Goal: Task Accomplishment & Management: Use online tool/utility

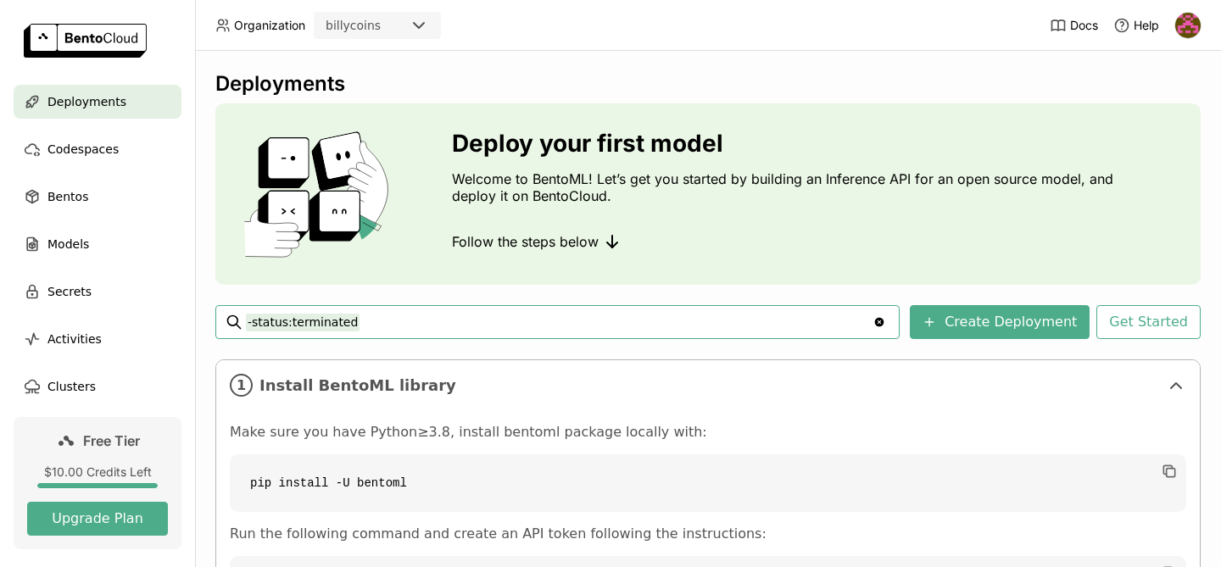
click at [885, 321] on icon "Clear value" at bounding box center [879, 322] width 9 height 9
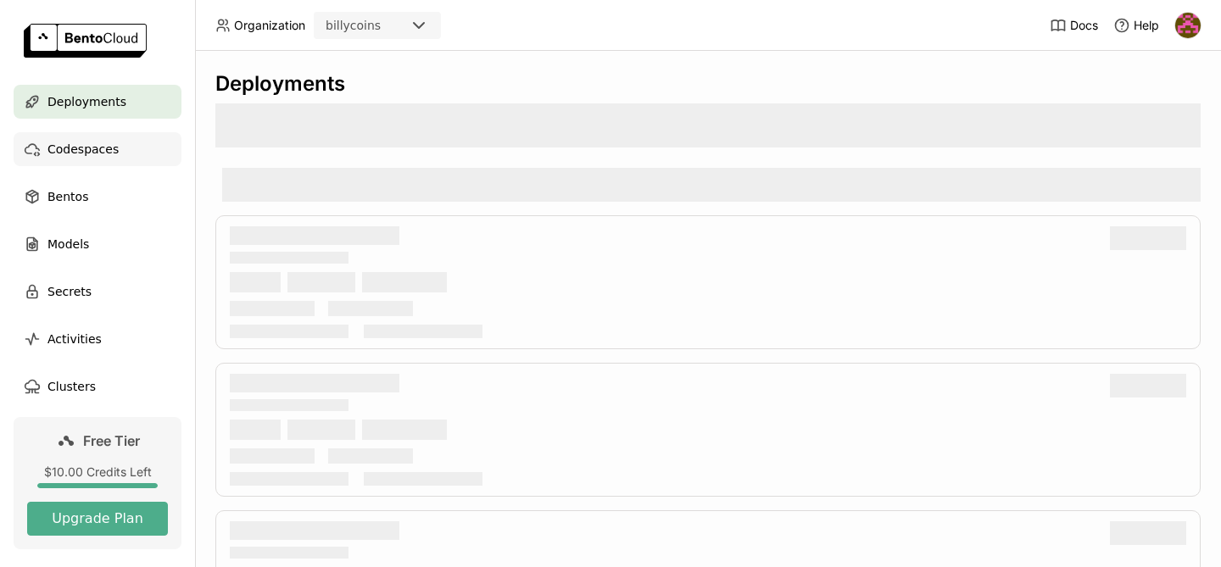
click at [73, 148] on span "Codespaces" at bounding box center [82, 149] width 71 height 20
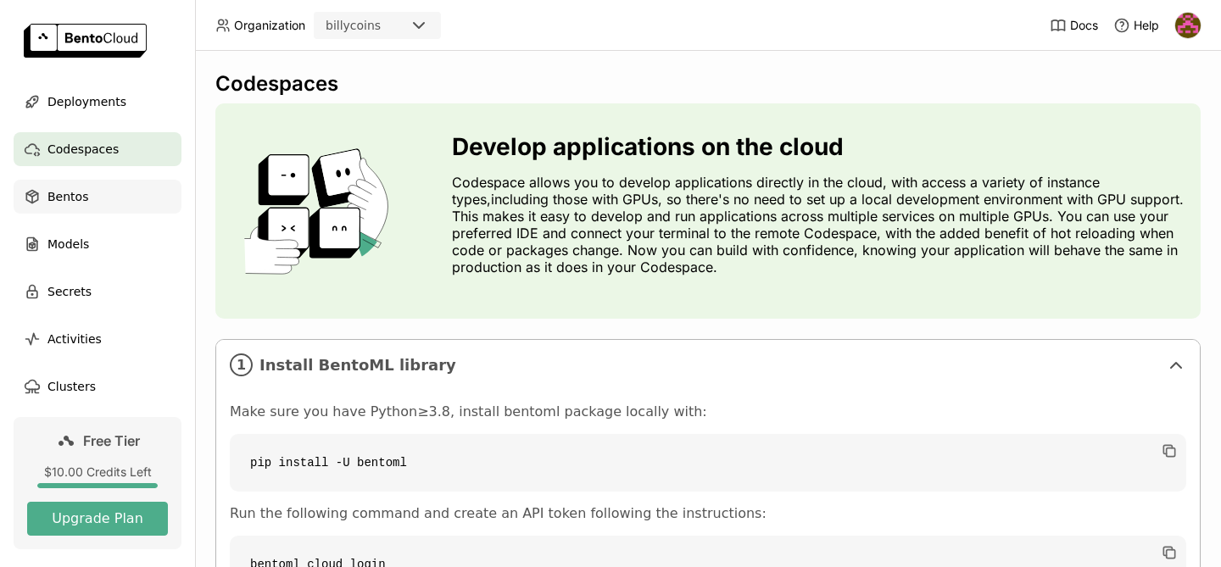
click at [60, 204] on span "Bentos" at bounding box center [67, 197] width 41 height 20
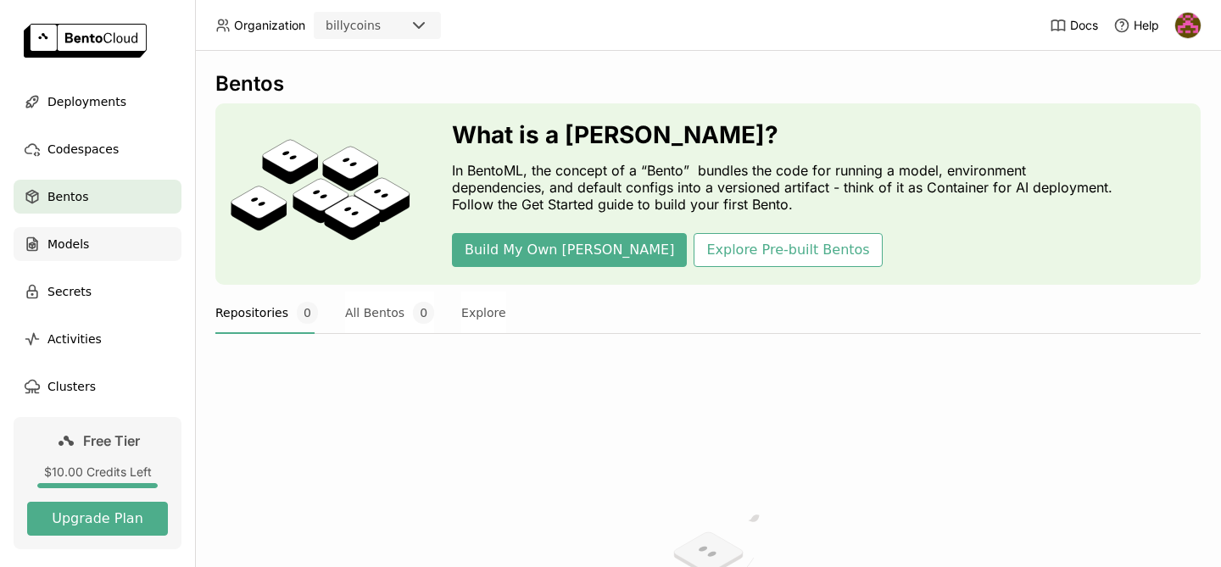
click at [71, 242] on span "Models" at bounding box center [68, 244] width 42 height 20
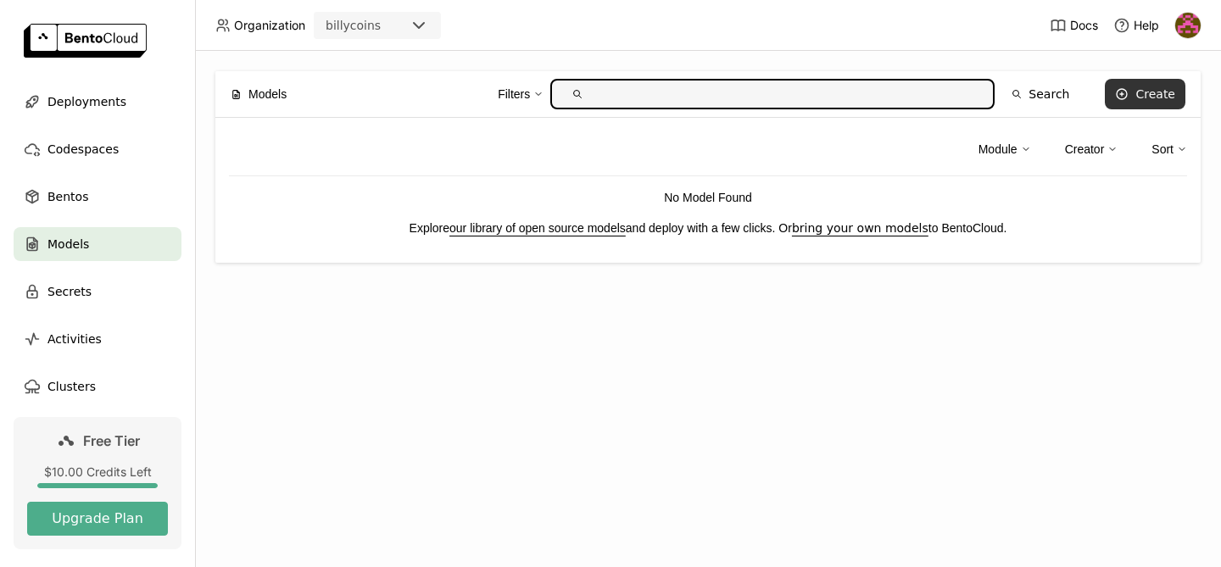
click at [1159, 81] on button "Create" at bounding box center [1145, 94] width 81 height 31
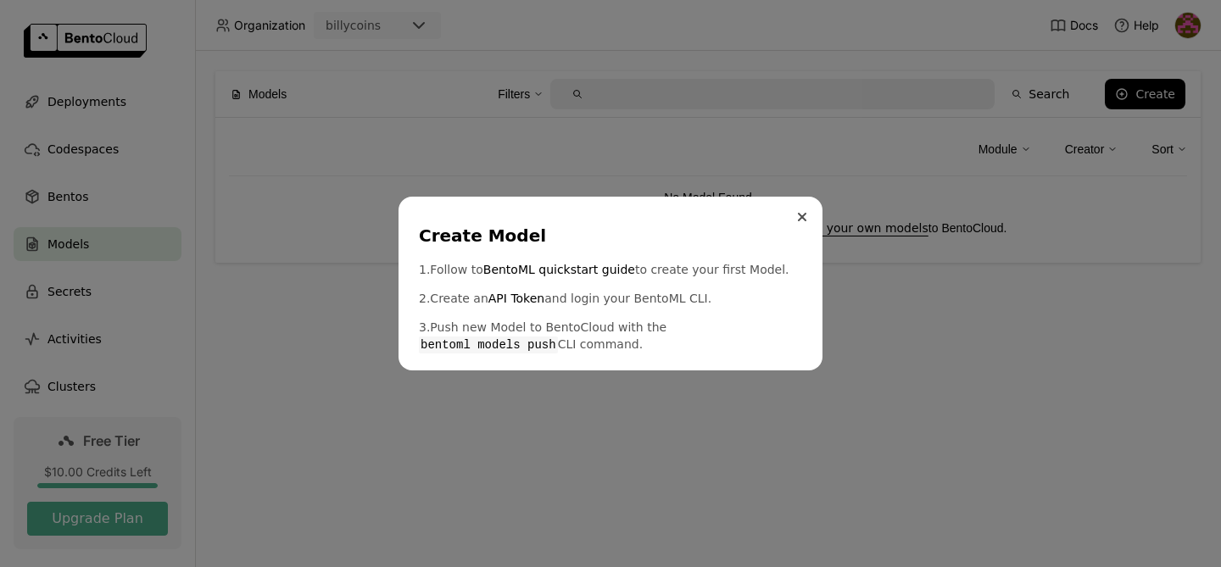
click at [806, 222] on button "Close" at bounding box center [802, 217] width 20 height 20
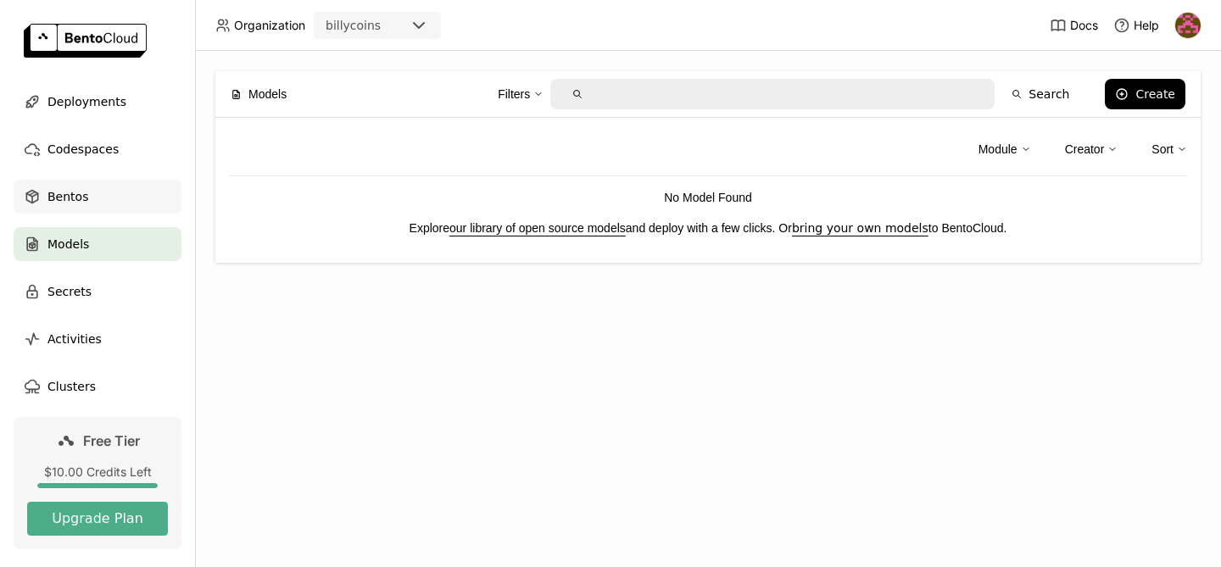
click at [83, 198] on span "Bentos" at bounding box center [67, 197] width 41 height 20
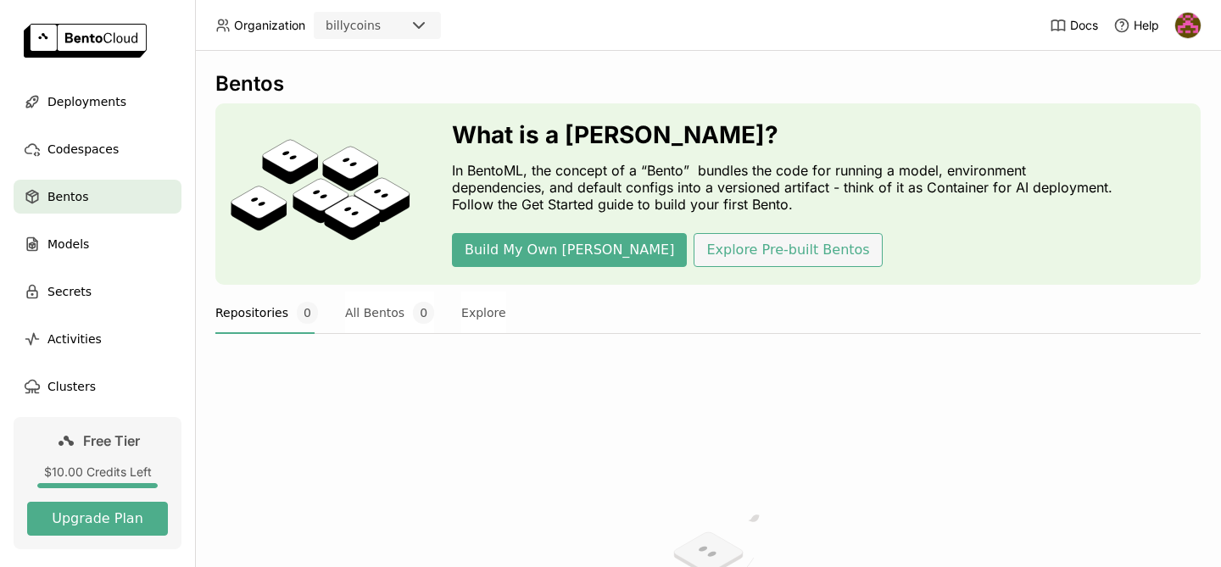
click at [694, 247] on button "Explore Pre-built Bentos" at bounding box center [788, 250] width 188 height 34
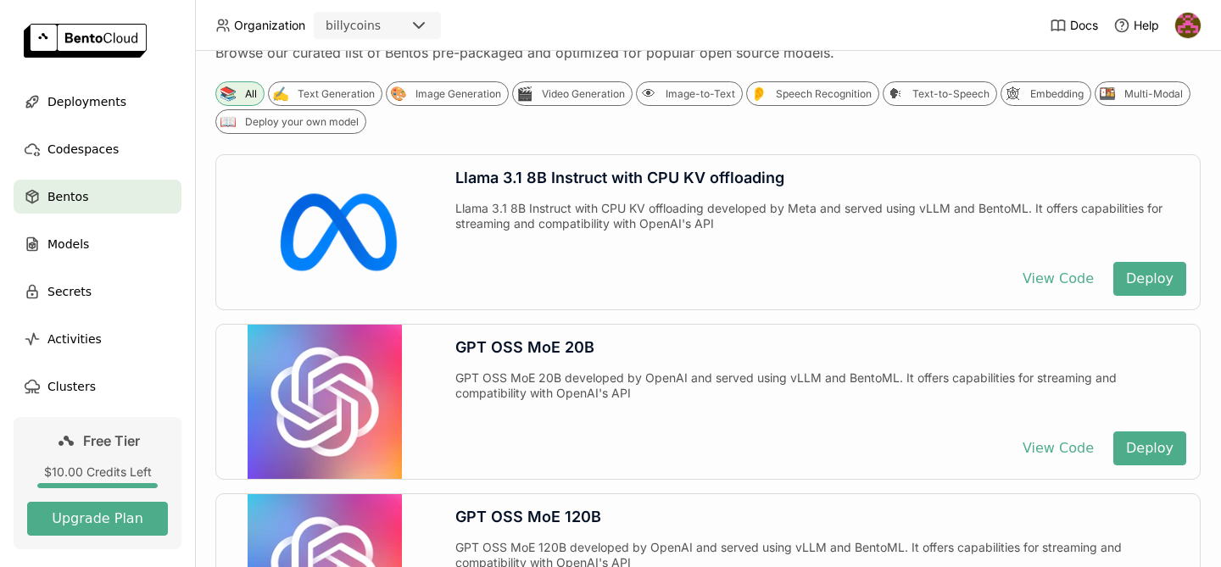
scroll to position [293, 0]
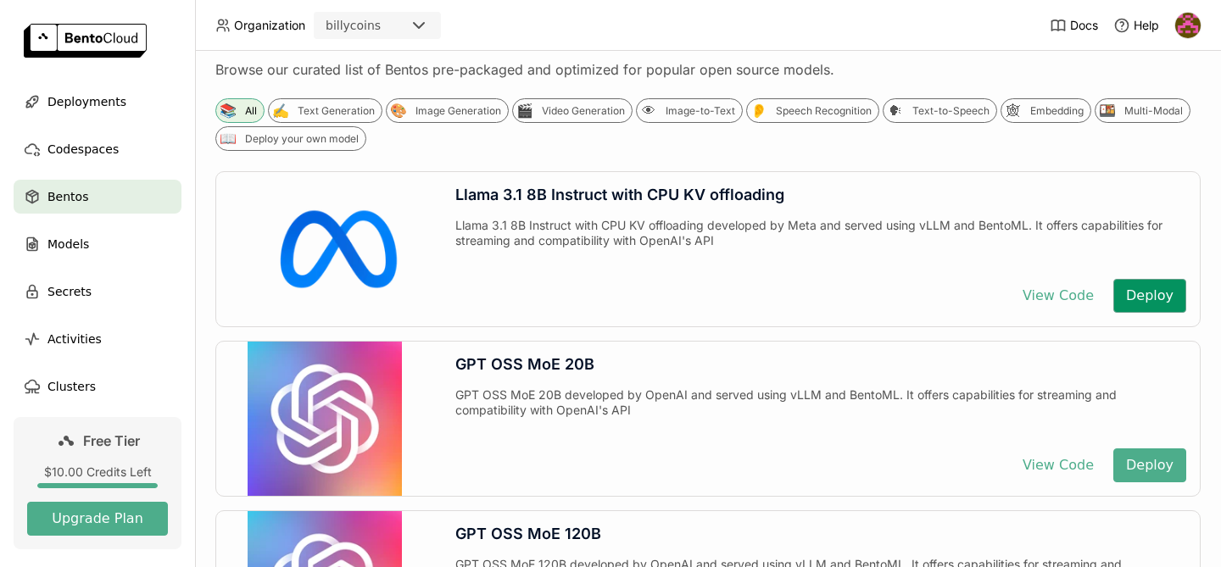
click at [1184, 289] on button "Deploy" at bounding box center [1150, 296] width 73 height 34
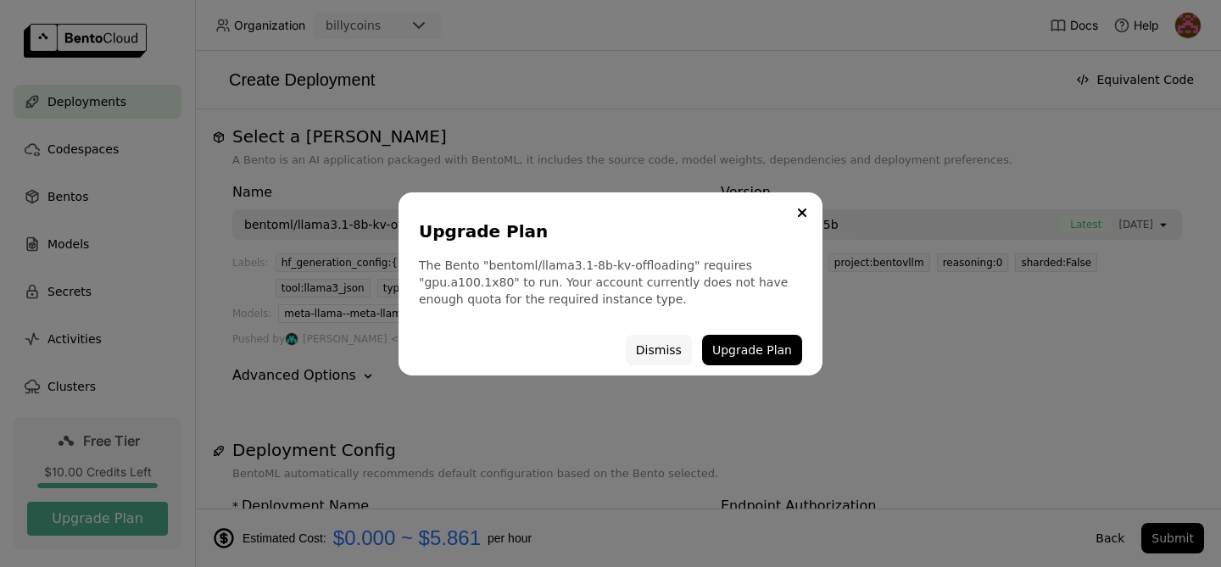
click at [656, 348] on button "Dismiss" at bounding box center [659, 350] width 66 height 31
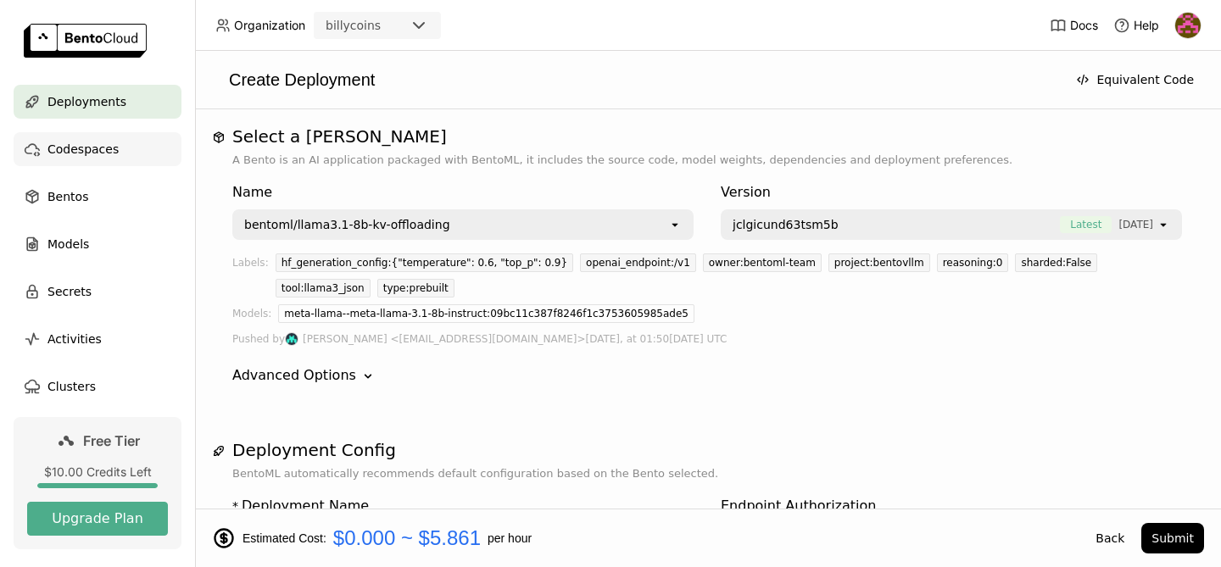
click at [95, 158] on span "Codespaces" at bounding box center [82, 149] width 71 height 20
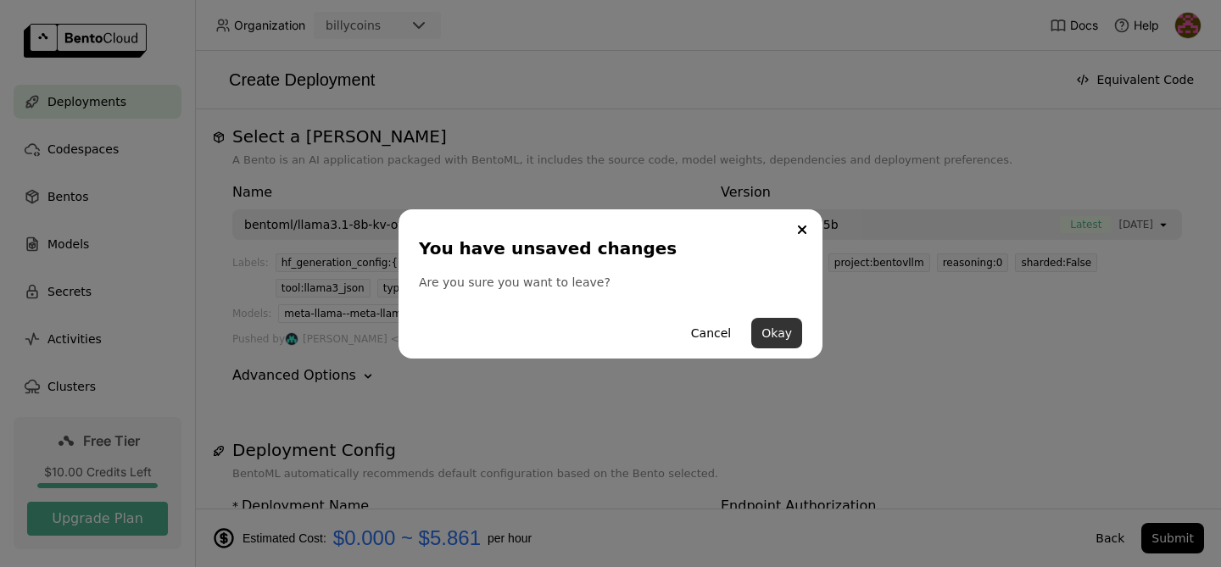
click at [773, 337] on button "Okay" at bounding box center [776, 333] width 51 height 31
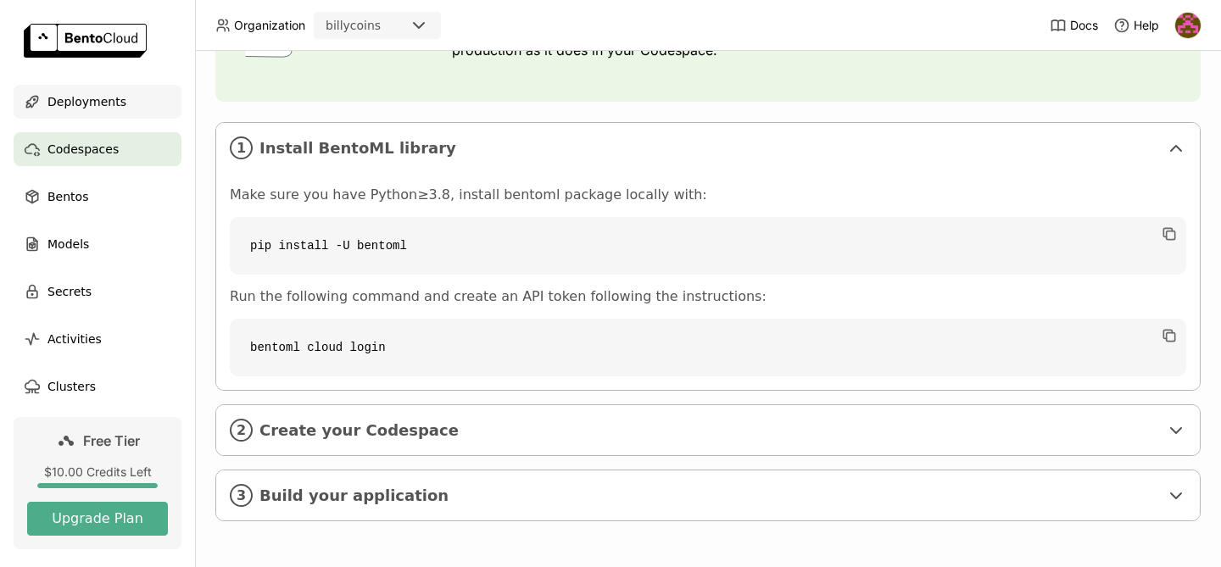
click at [101, 103] on span "Deployments" at bounding box center [86, 102] width 79 height 20
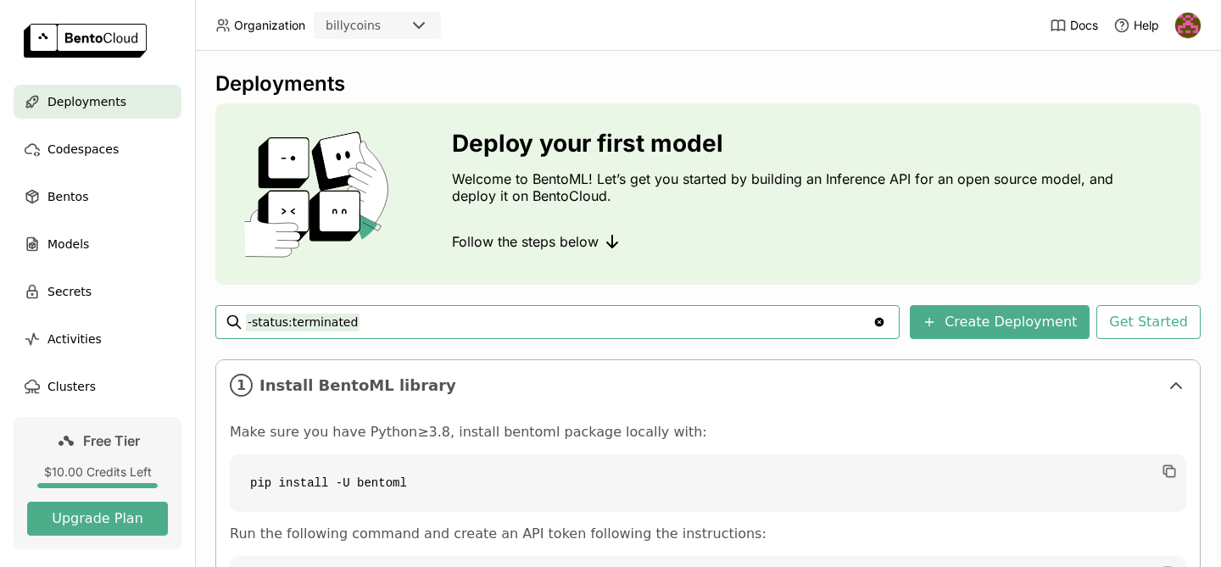
click at [885, 322] on icon "Clear value" at bounding box center [879, 322] width 9 height 9
click at [1018, 315] on button "Create Deployment" at bounding box center [1000, 322] width 180 height 34
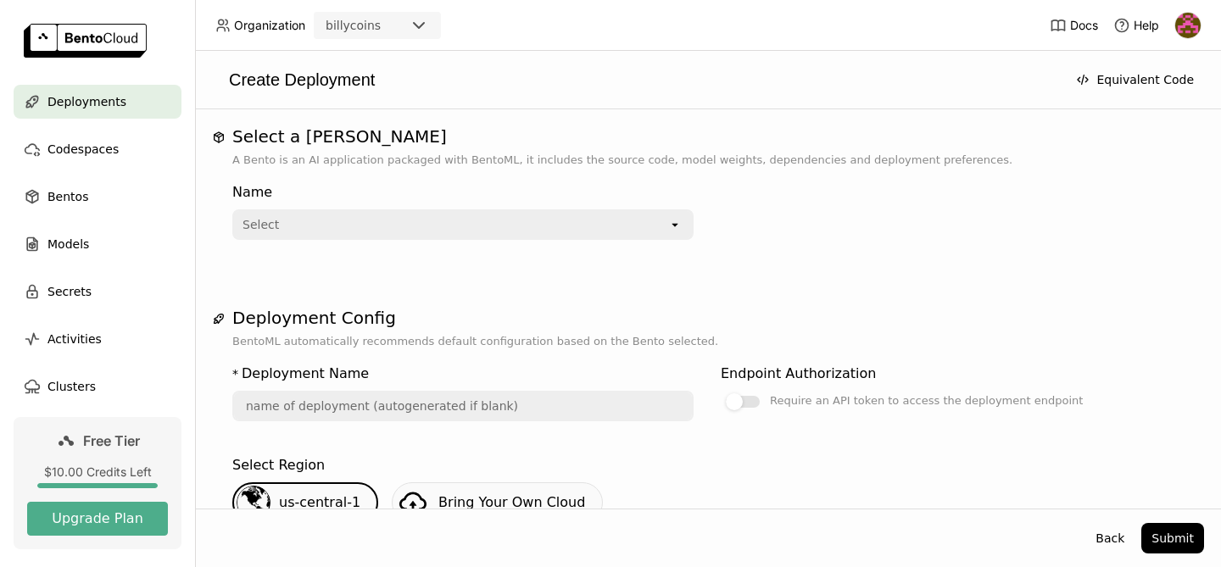
click at [442, 232] on div "Select" at bounding box center [451, 224] width 434 height 27
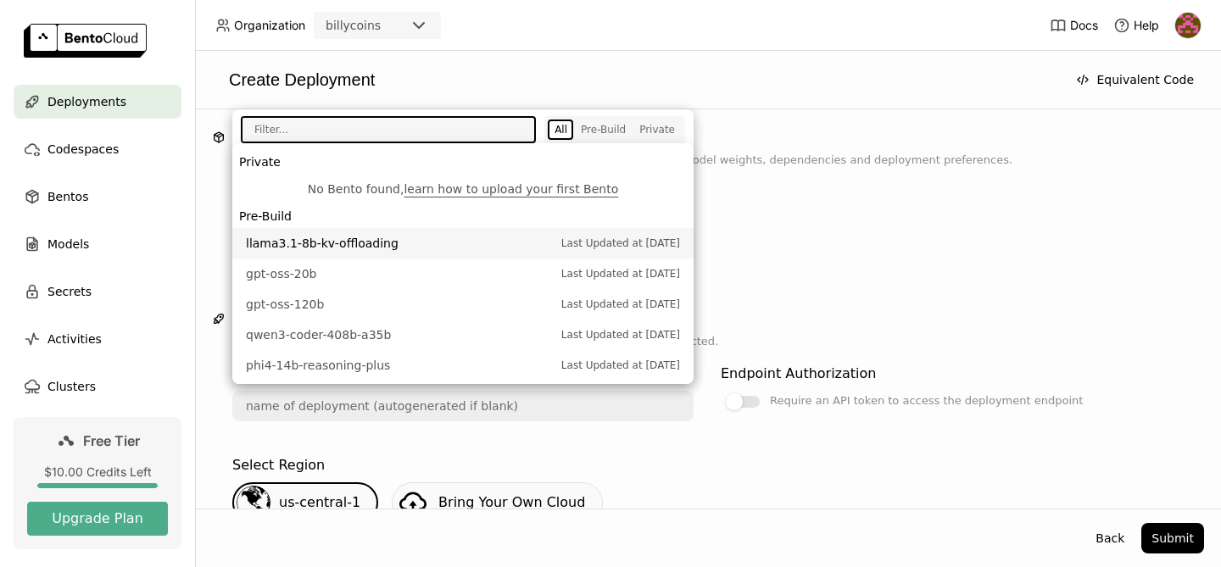
click at [386, 243] on span "llama3.1-8b-kv-offloading" at bounding box center [399, 243] width 307 height 17
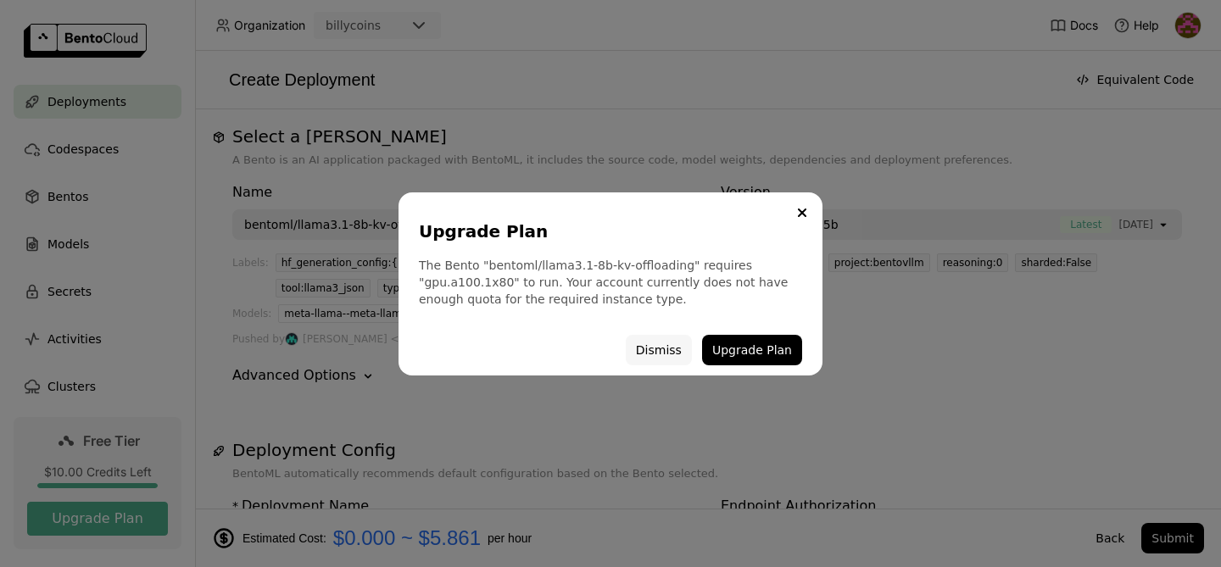
click at [662, 348] on button "Dismiss" at bounding box center [659, 350] width 66 height 31
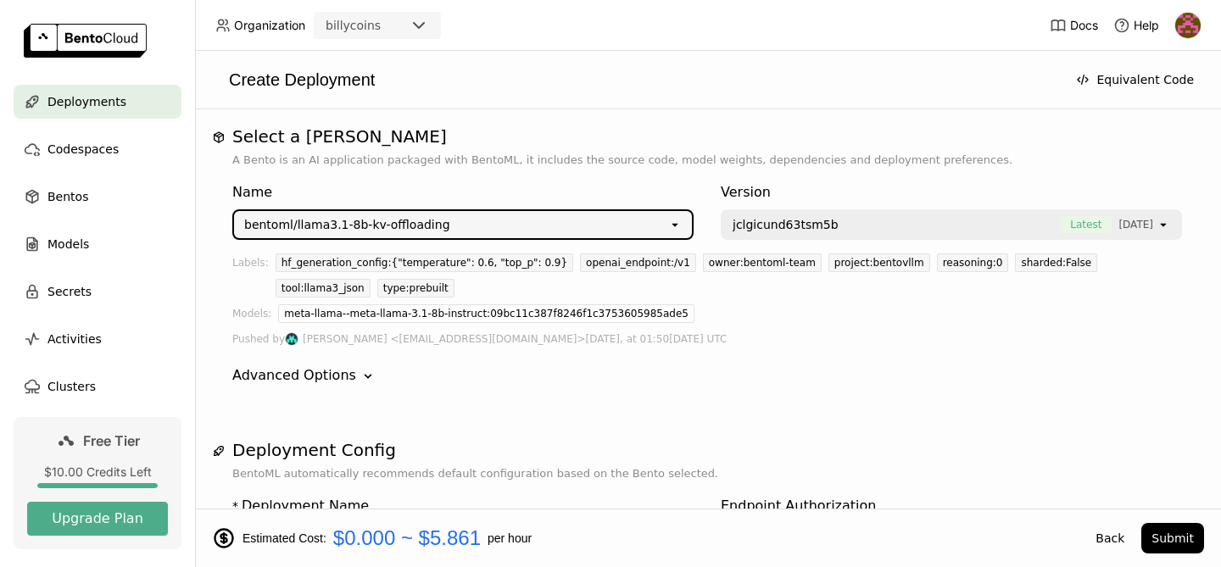
click at [548, 228] on div "bentoml/llama3.1-8b-kv-offloading" at bounding box center [451, 224] width 434 height 27
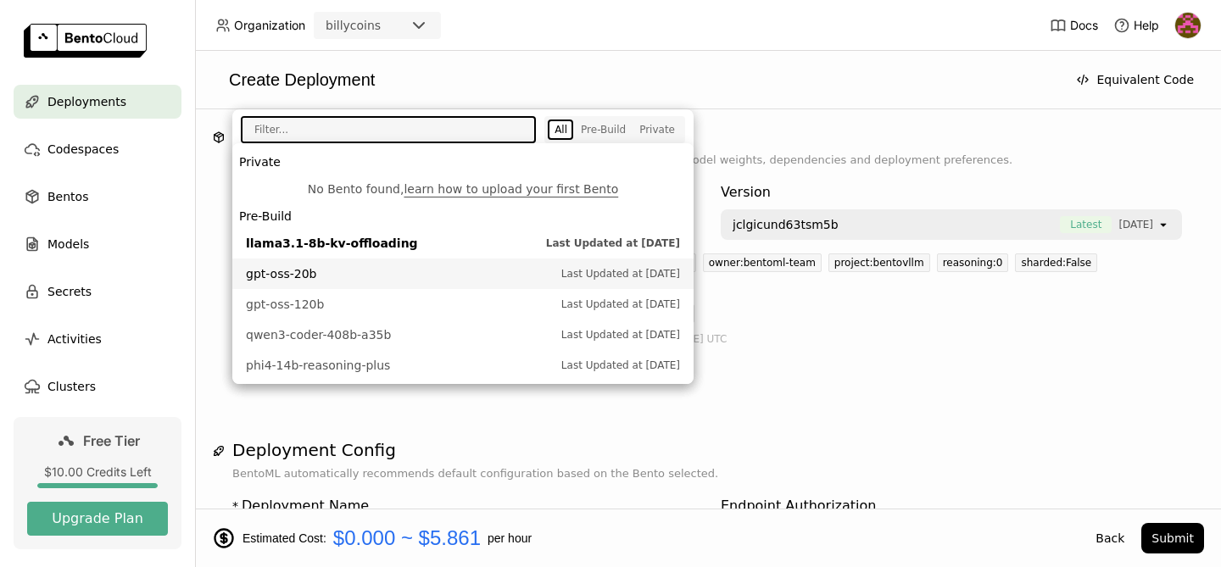
click at [396, 272] on span "gpt-oss-20b" at bounding box center [399, 273] width 307 height 17
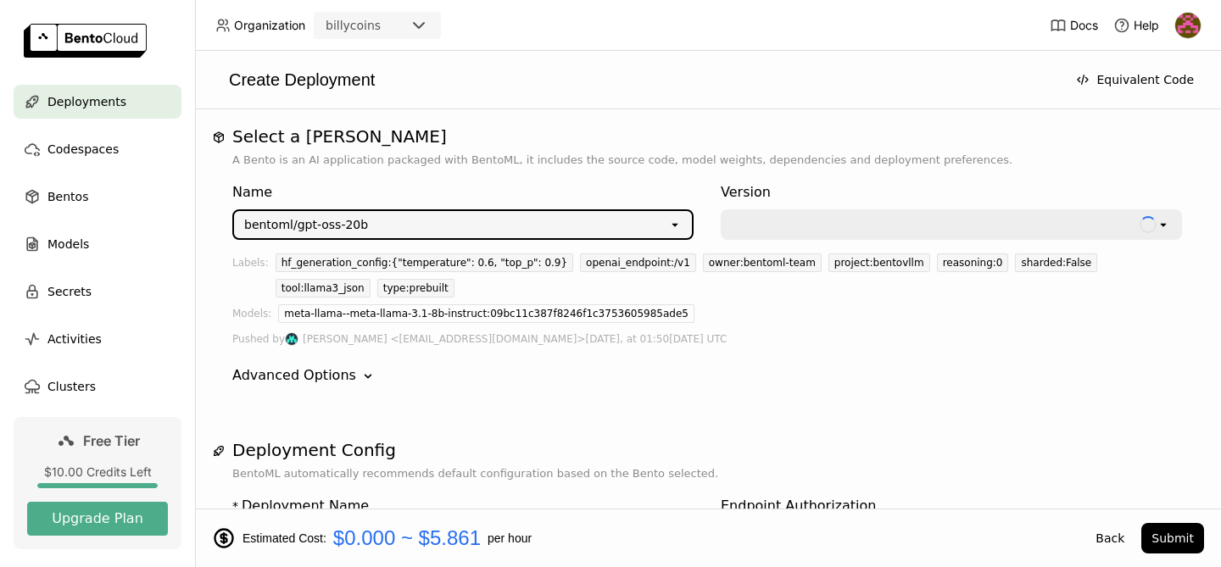
type input "gpt-oss-20-b-daii"
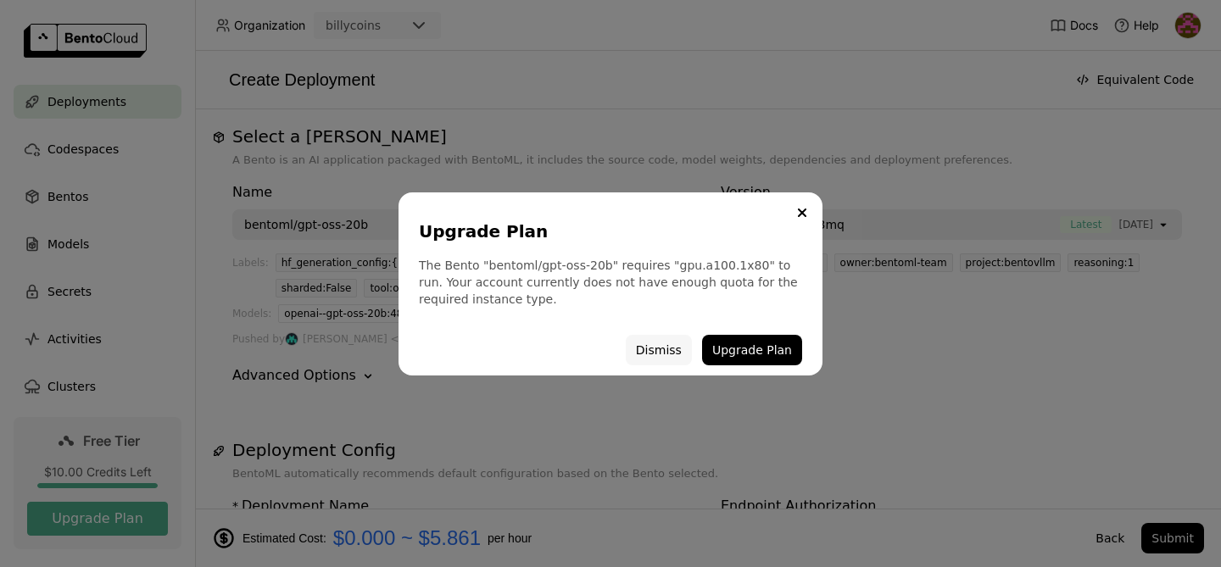
click at [662, 352] on button "Dismiss" at bounding box center [659, 350] width 66 height 31
